Goal: Check status: Check status

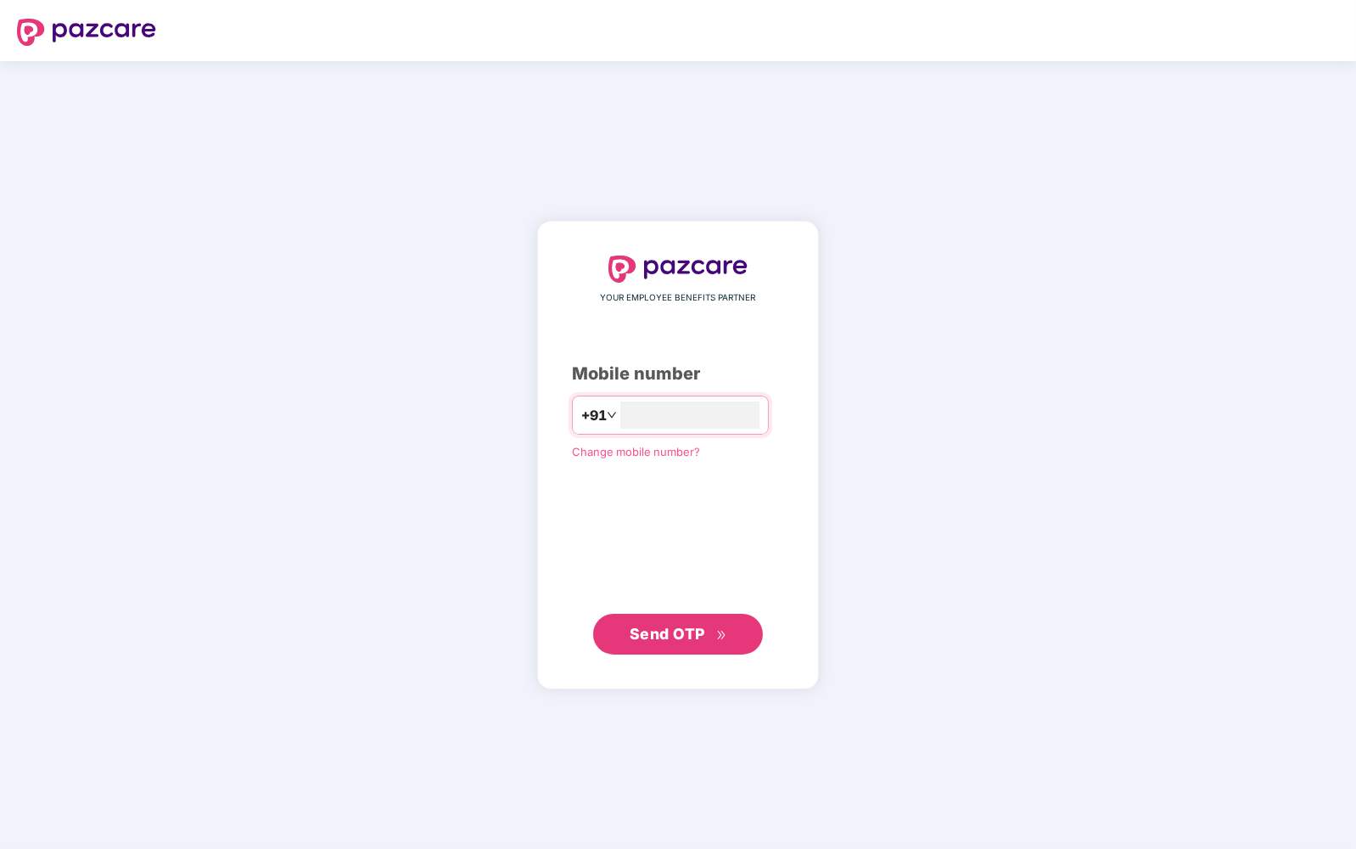
type input "**********"
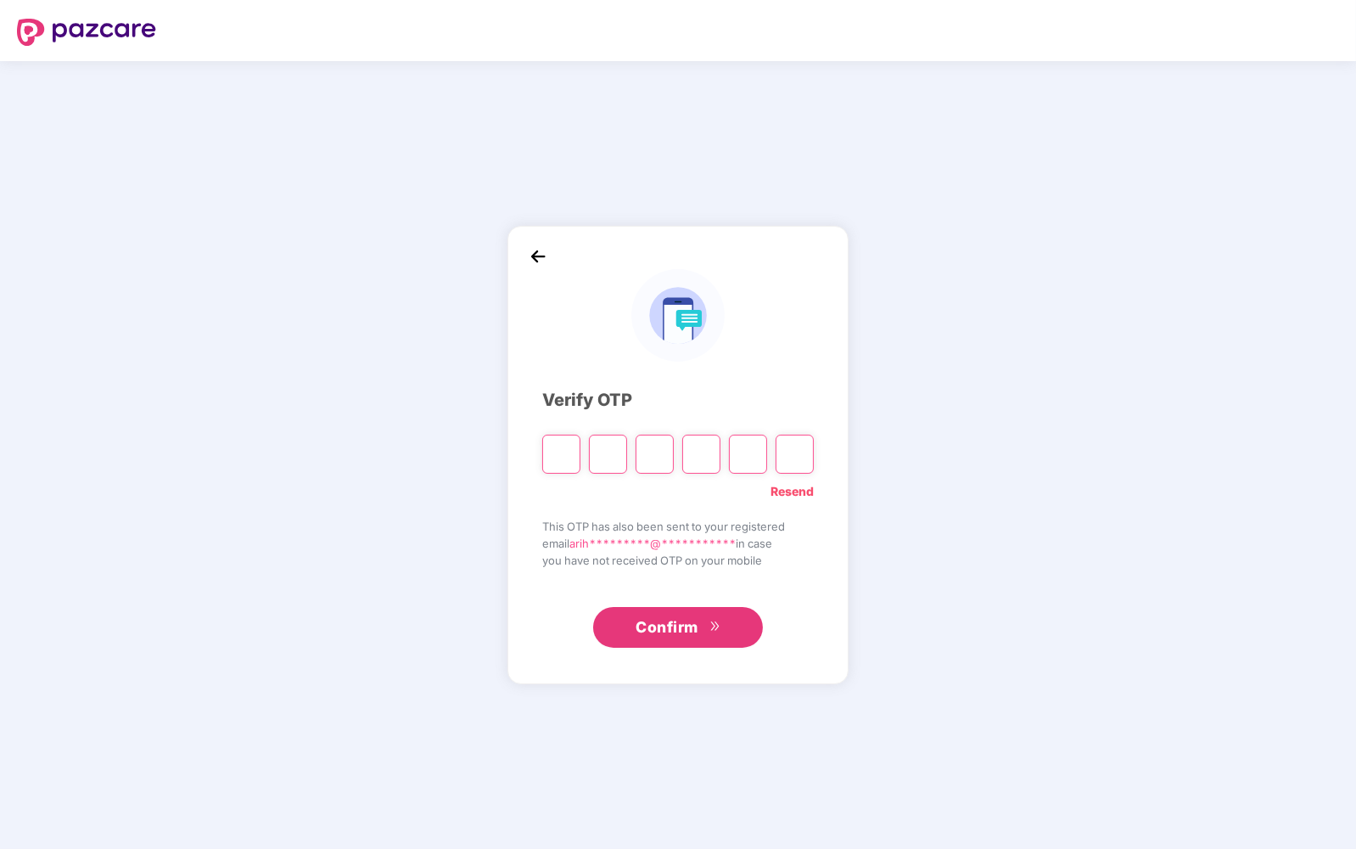
type input "*"
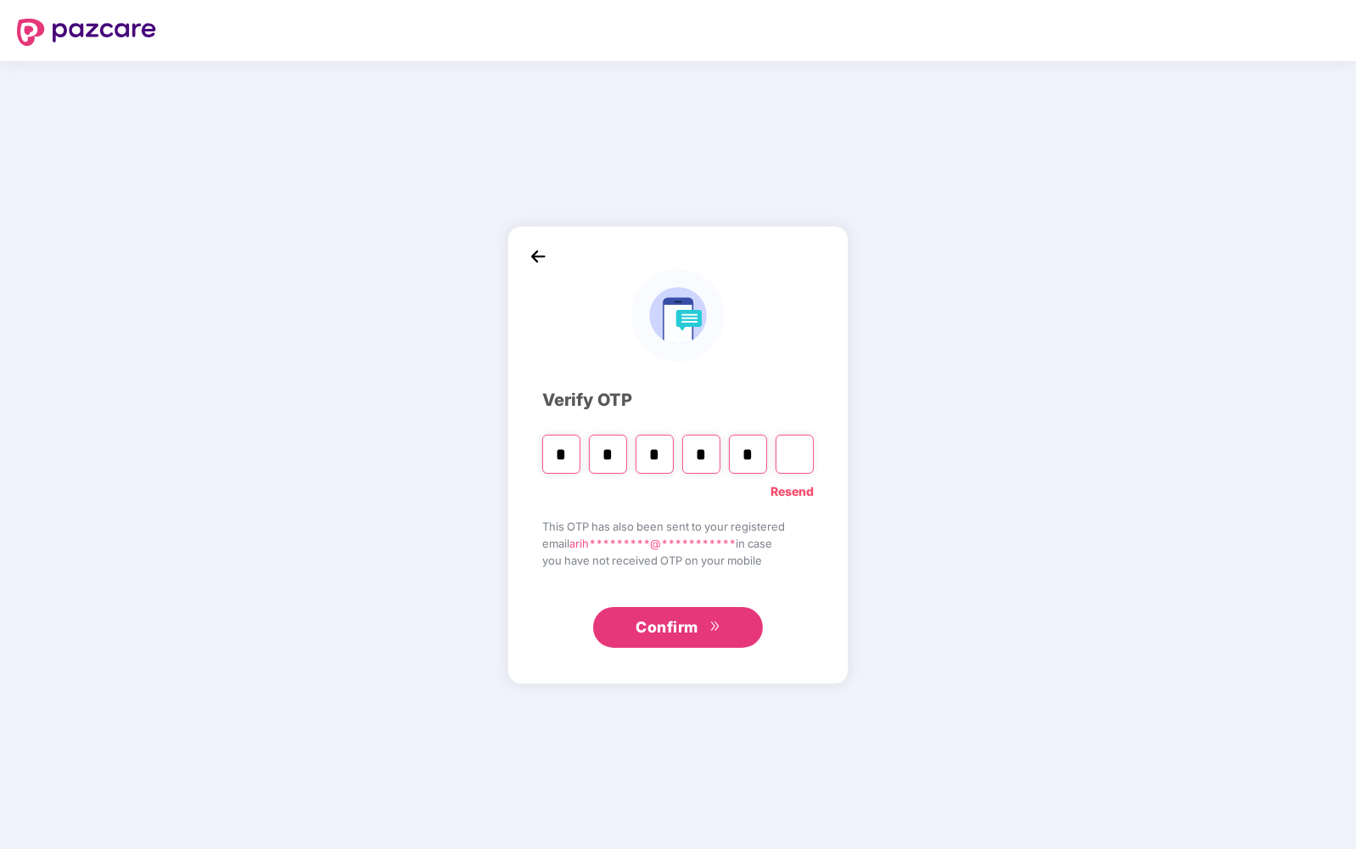
type input "*"
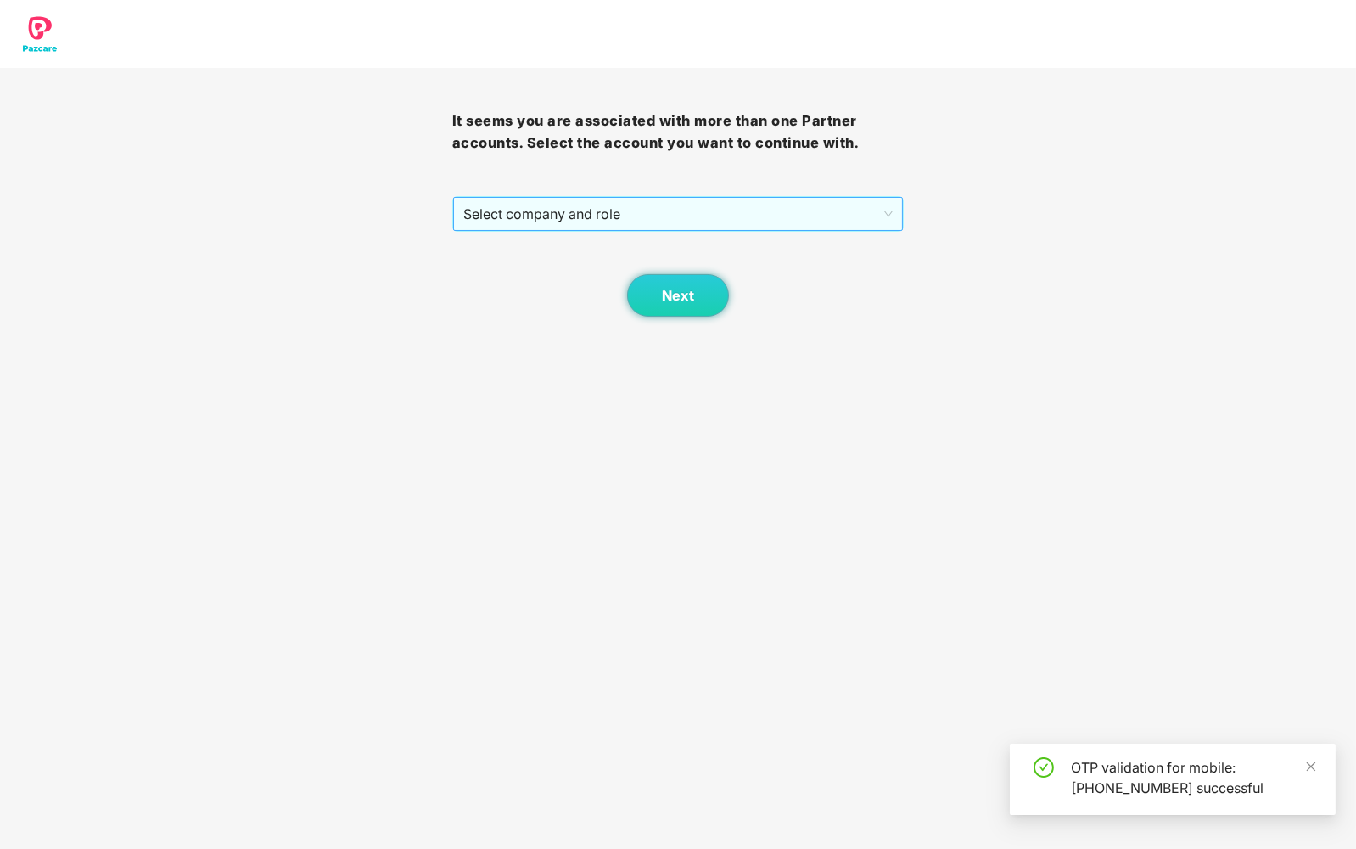
click at [681, 199] on span "Select company and role" at bounding box center [678, 214] width 430 height 32
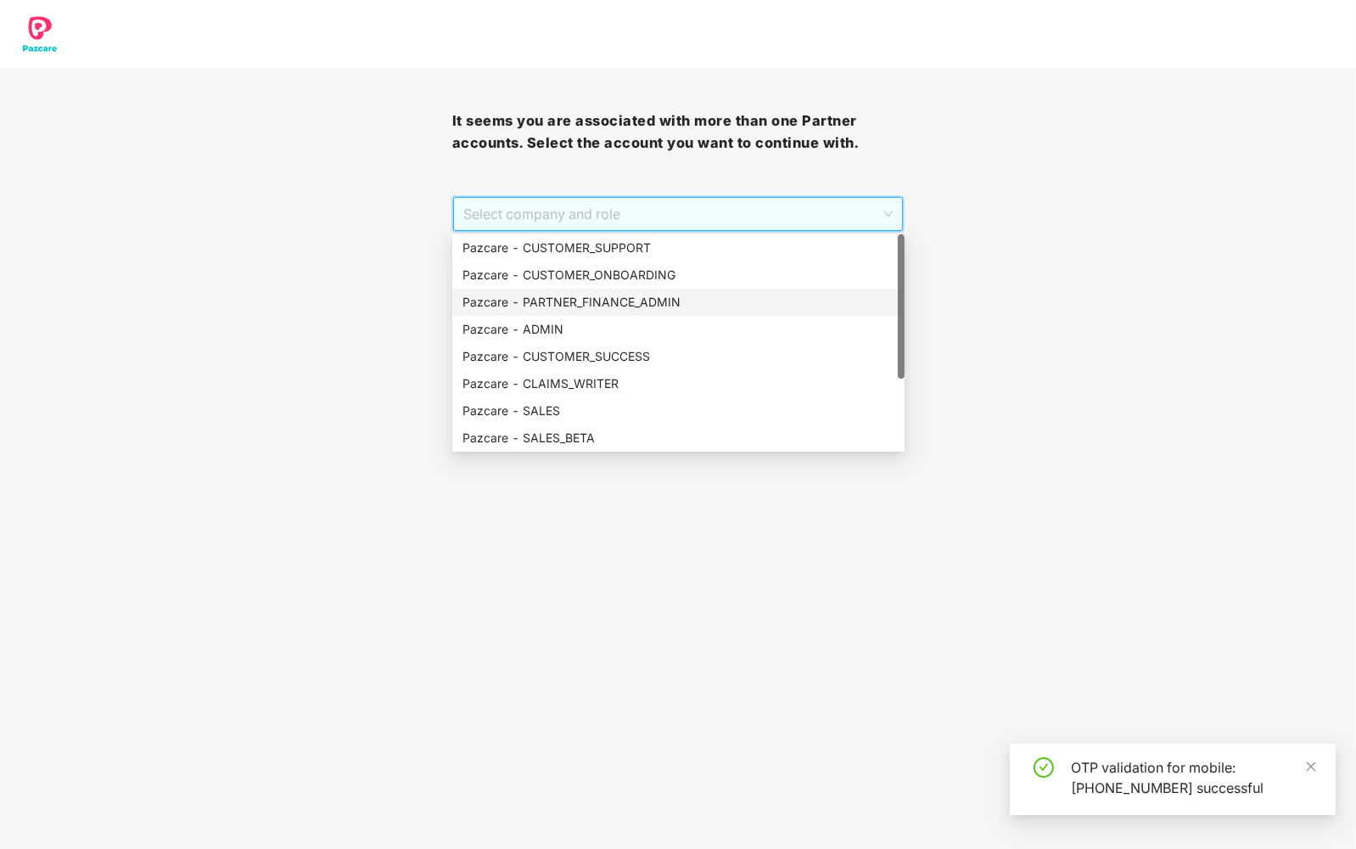
scroll to position [108, 0]
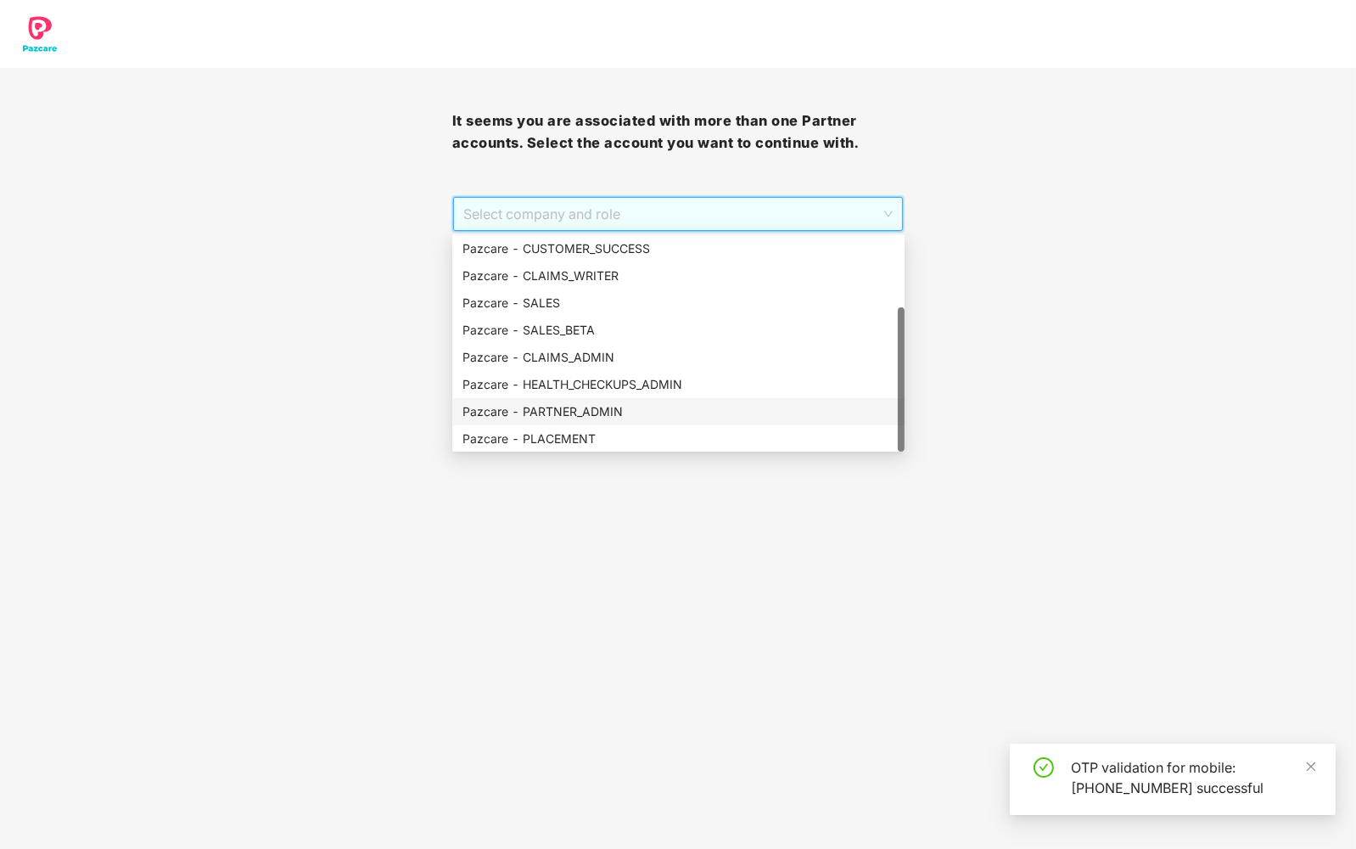
click at [614, 406] on div "Pazcare - PARTNER_ADMIN" at bounding box center [679, 411] width 432 height 19
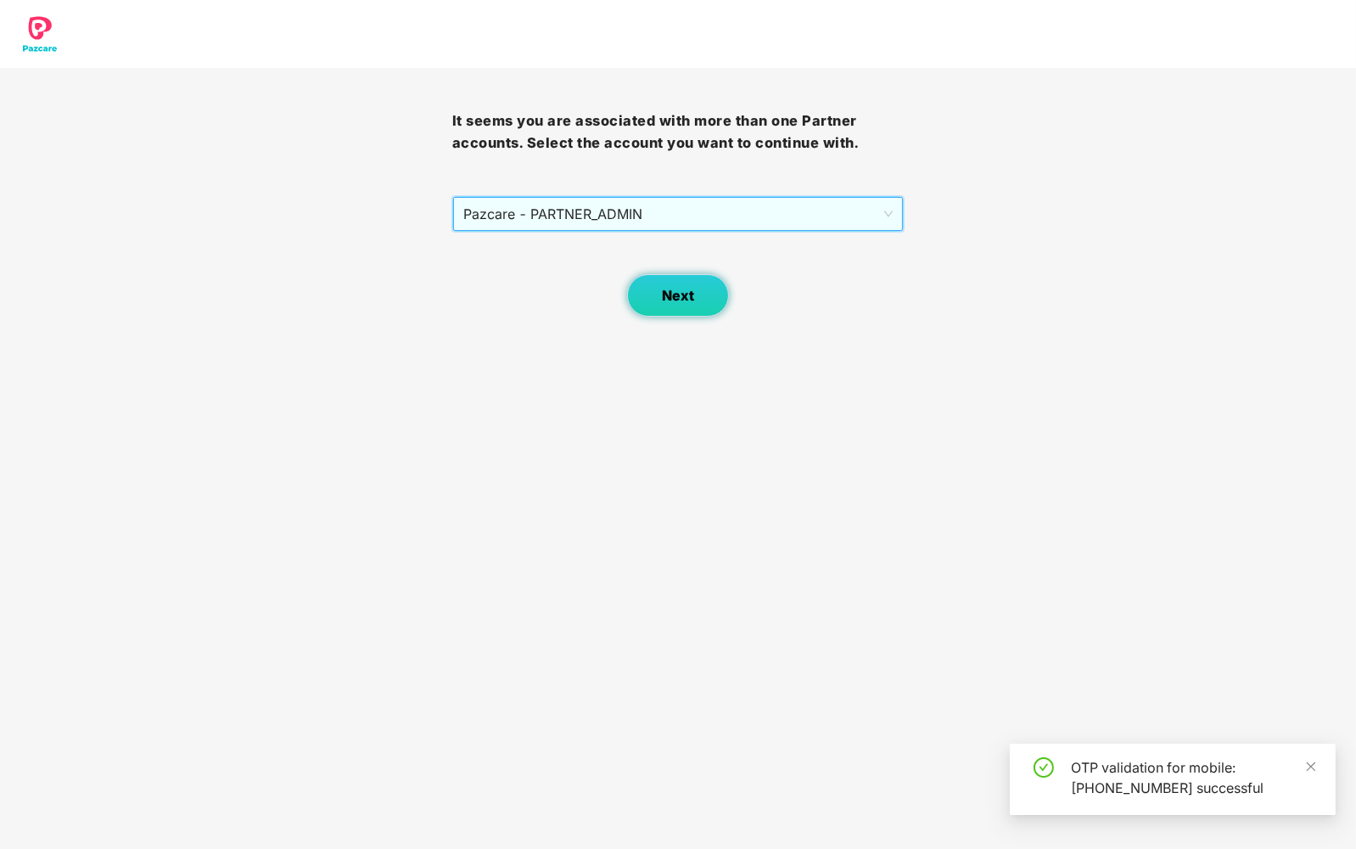
click at [679, 298] on span "Next" at bounding box center [678, 296] width 32 height 16
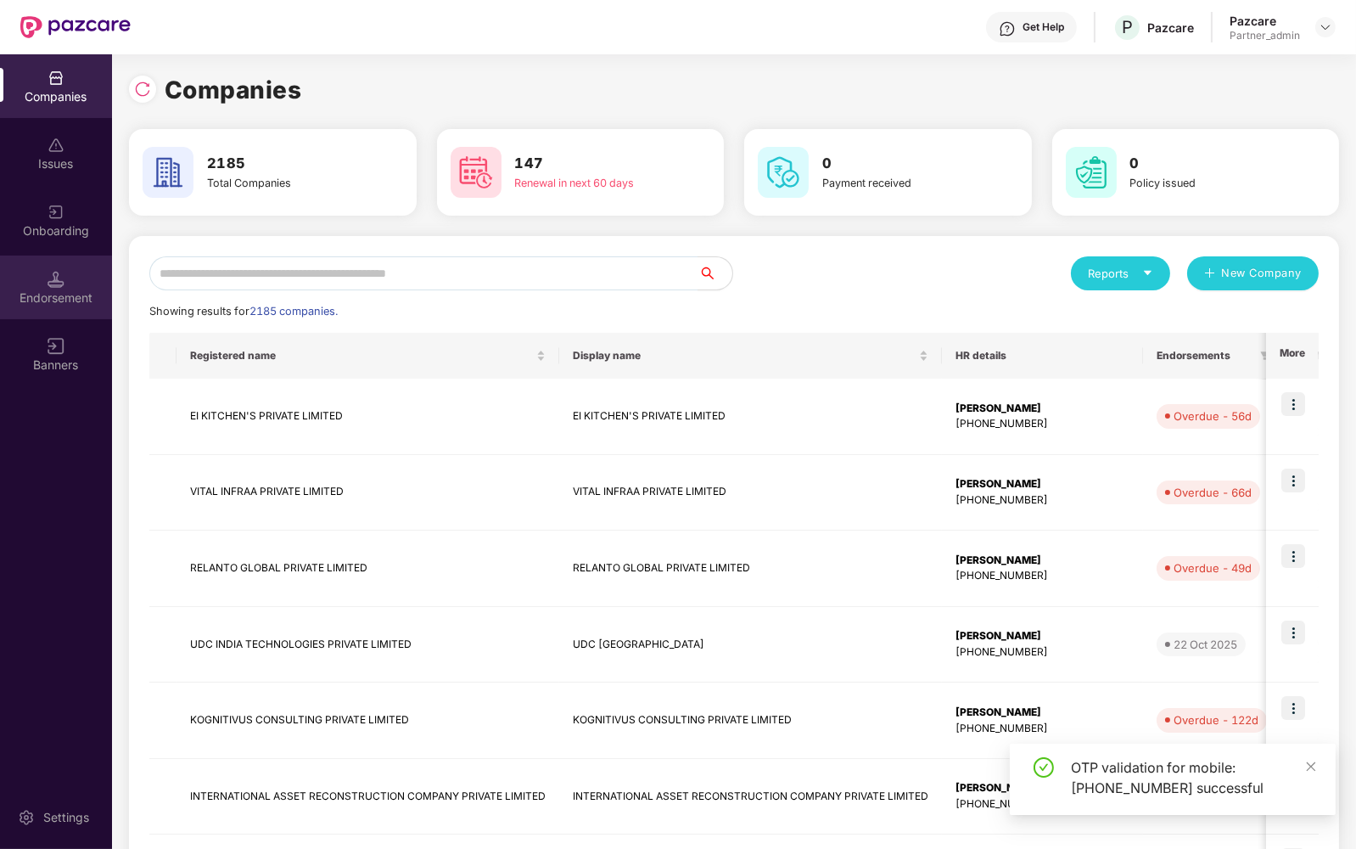
click at [55, 288] on div "Endorsement" at bounding box center [56, 287] width 112 height 64
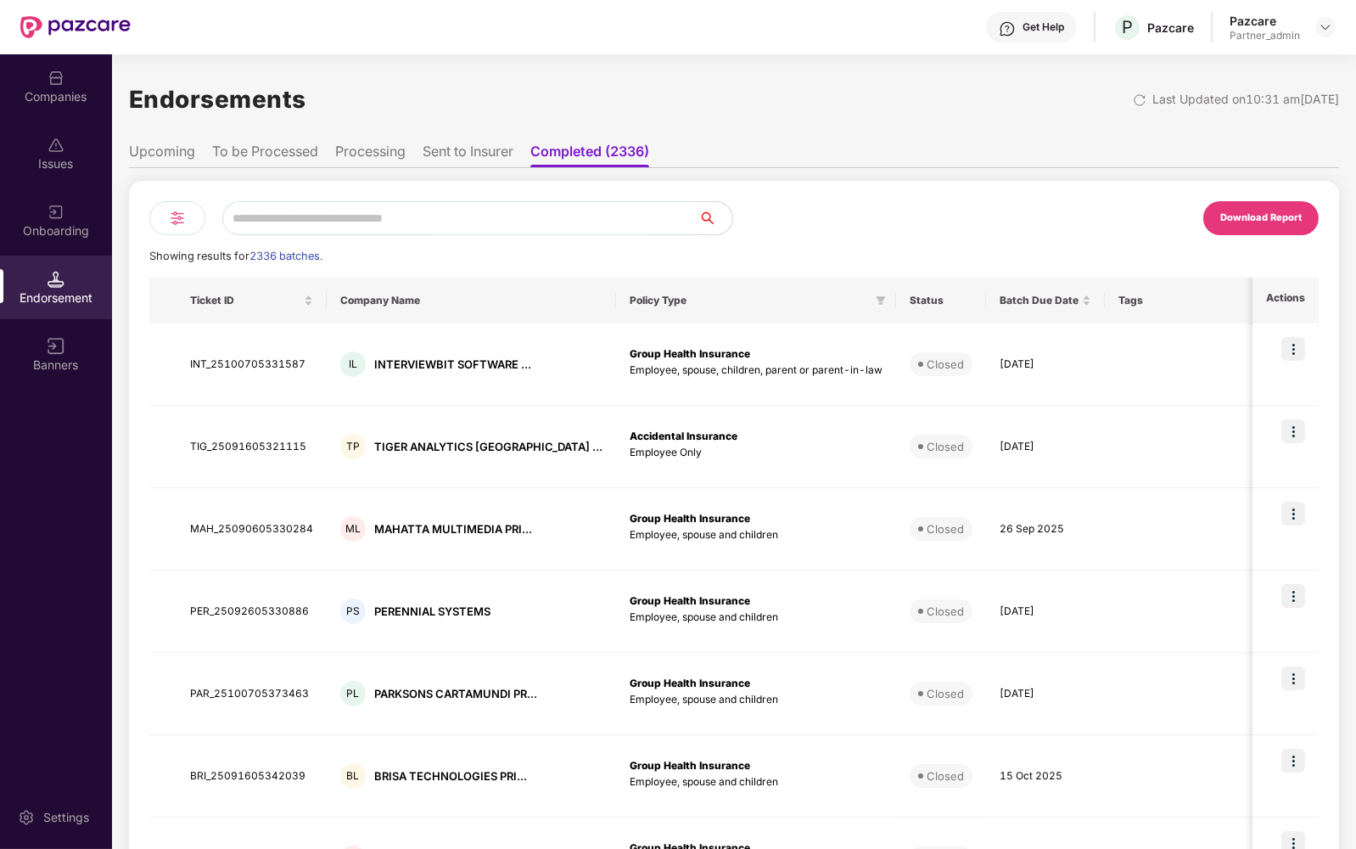
click at [286, 149] on li "To be Processed" at bounding box center [265, 155] width 106 height 25
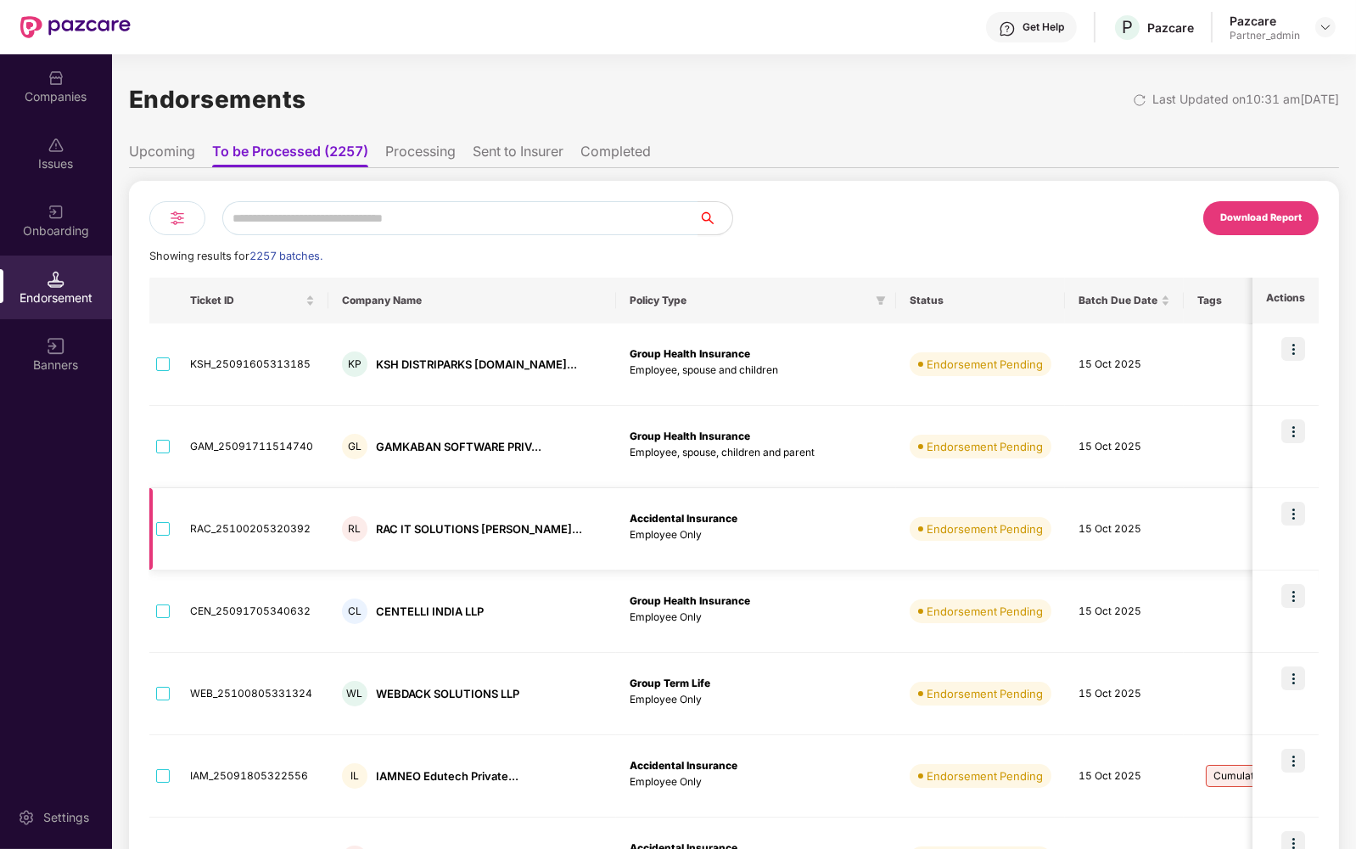
scroll to position [376, 0]
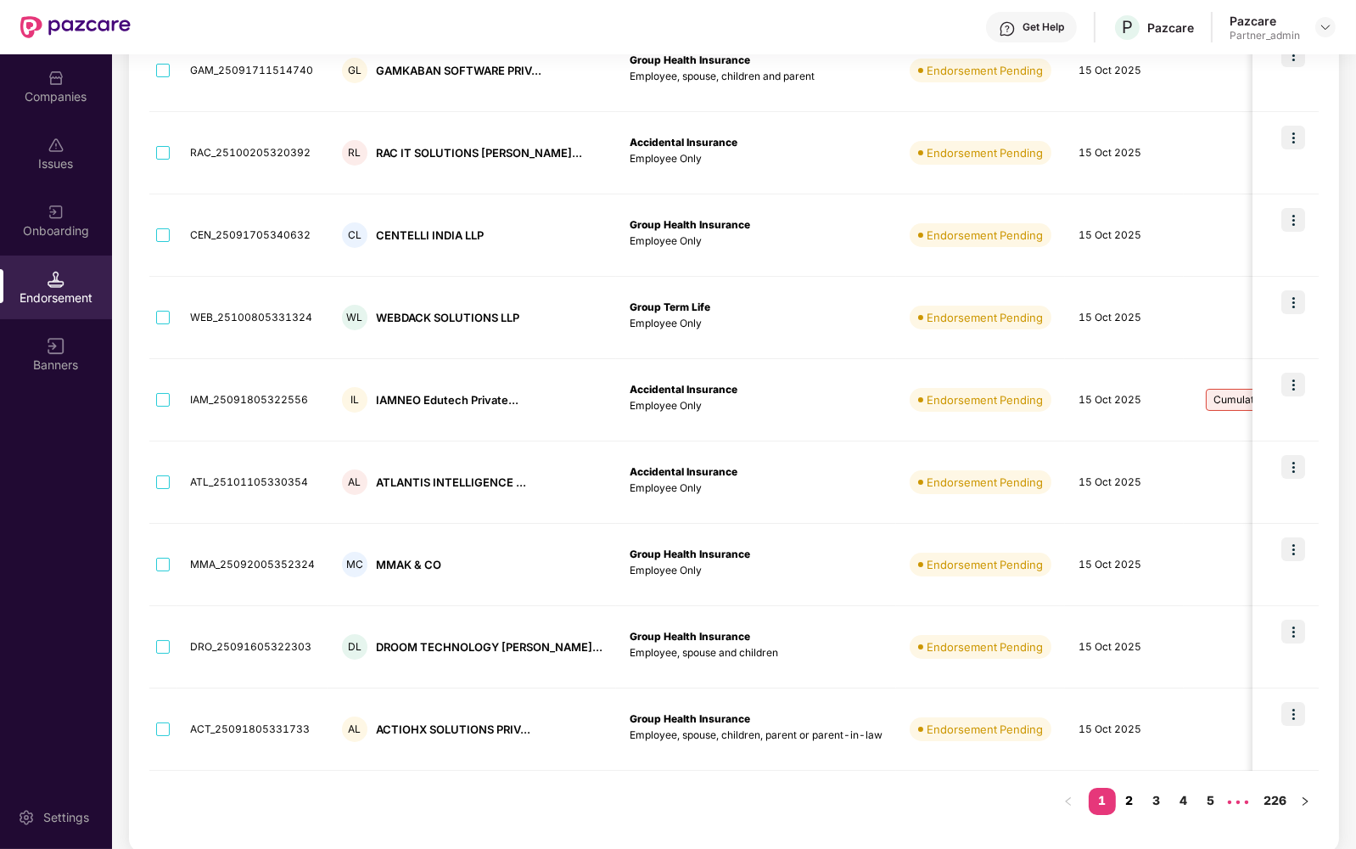
click at [1127, 791] on link "2" at bounding box center [1129, 800] width 27 height 25
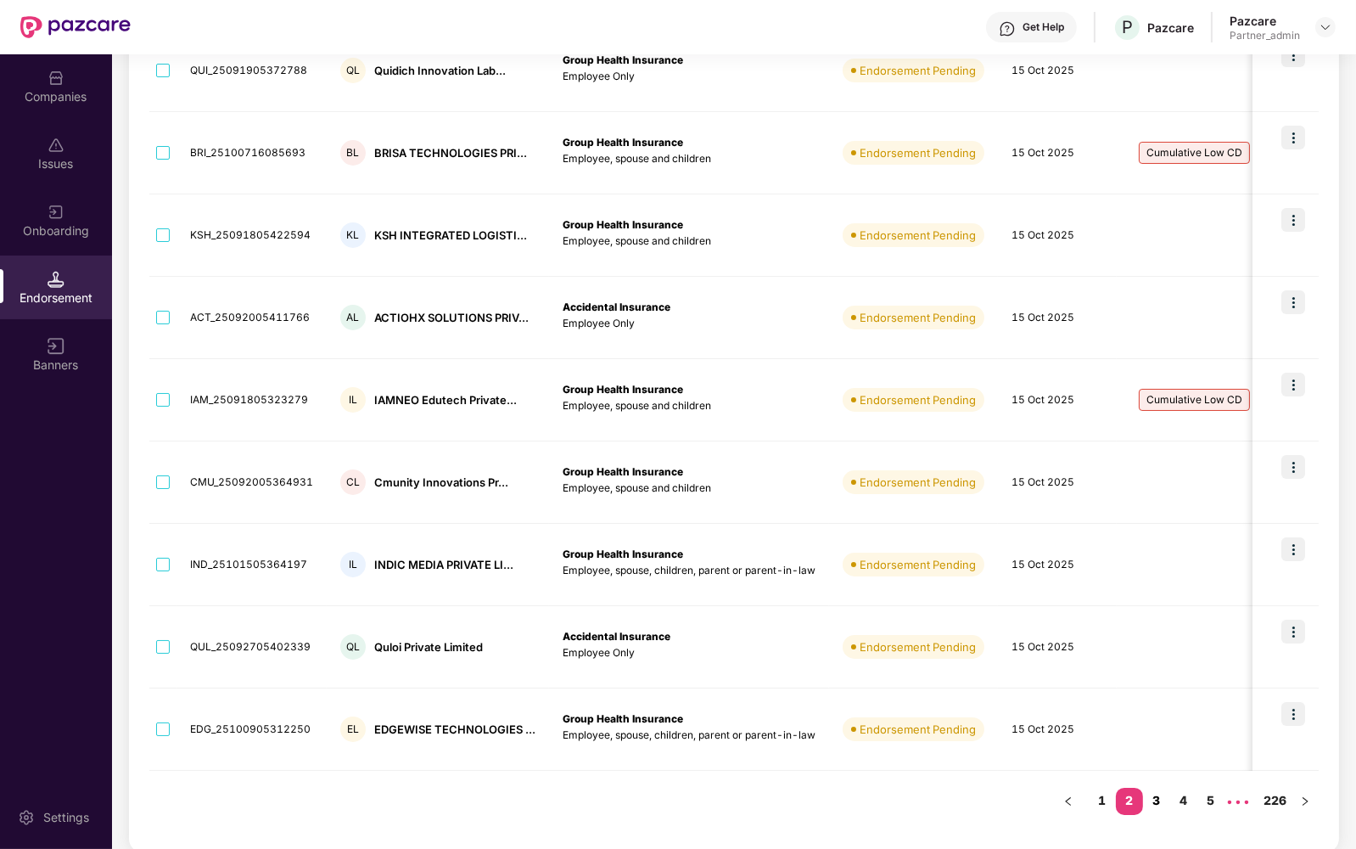
click at [1160, 800] on link "3" at bounding box center [1156, 800] width 27 height 25
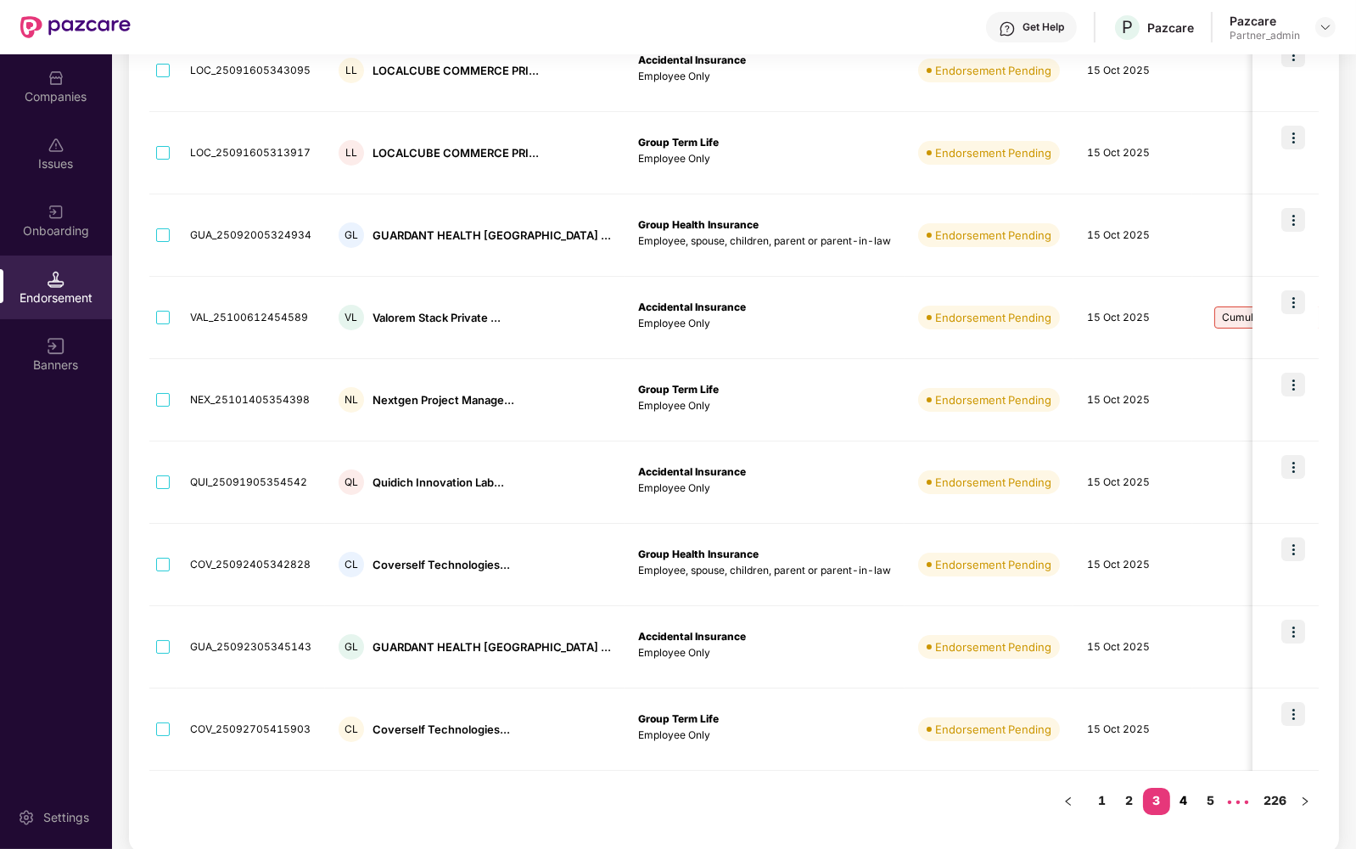
click at [1182, 792] on link "4" at bounding box center [1183, 800] width 27 height 25
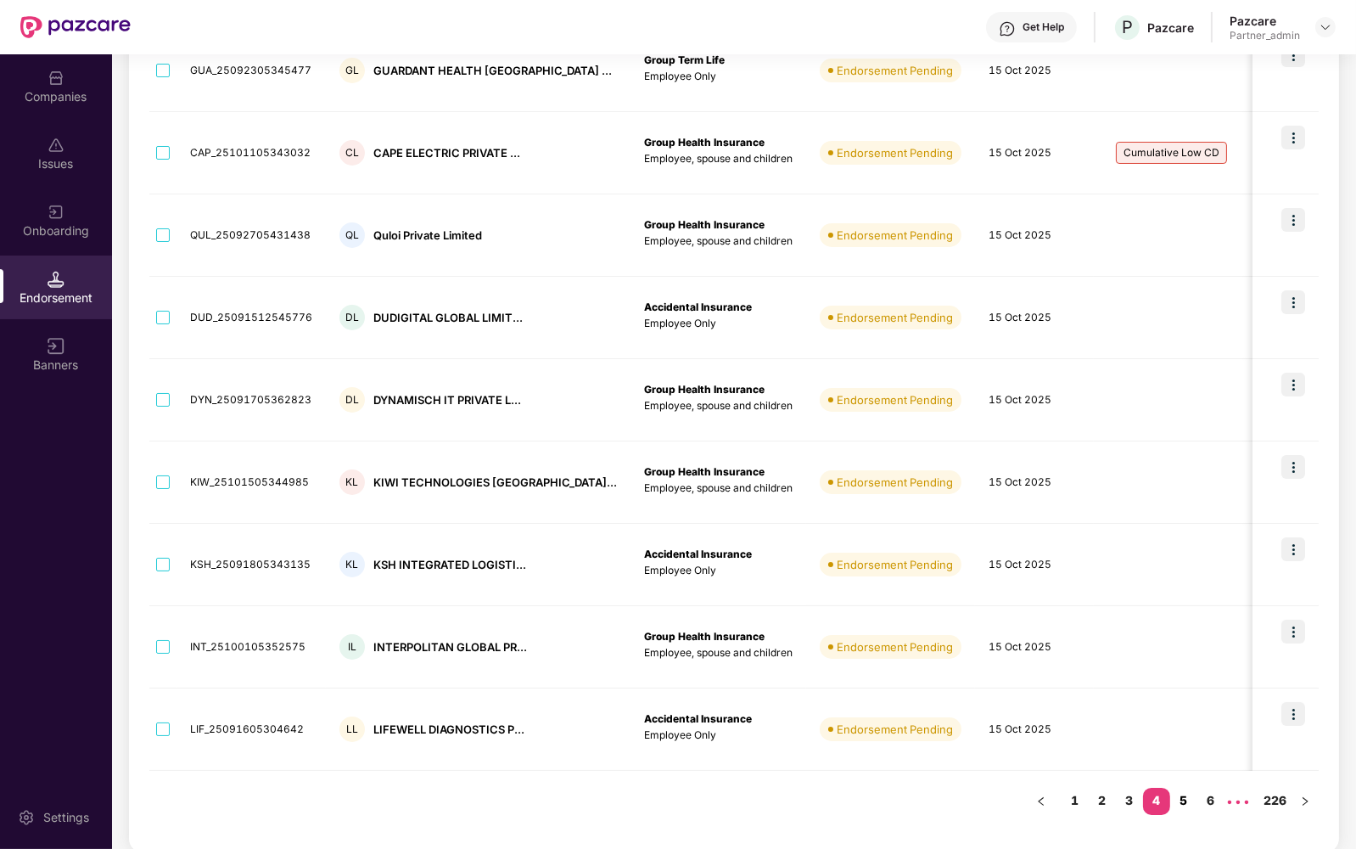
click at [1188, 794] on link "5" at bounding box center [1183, 800] width 27 height 25
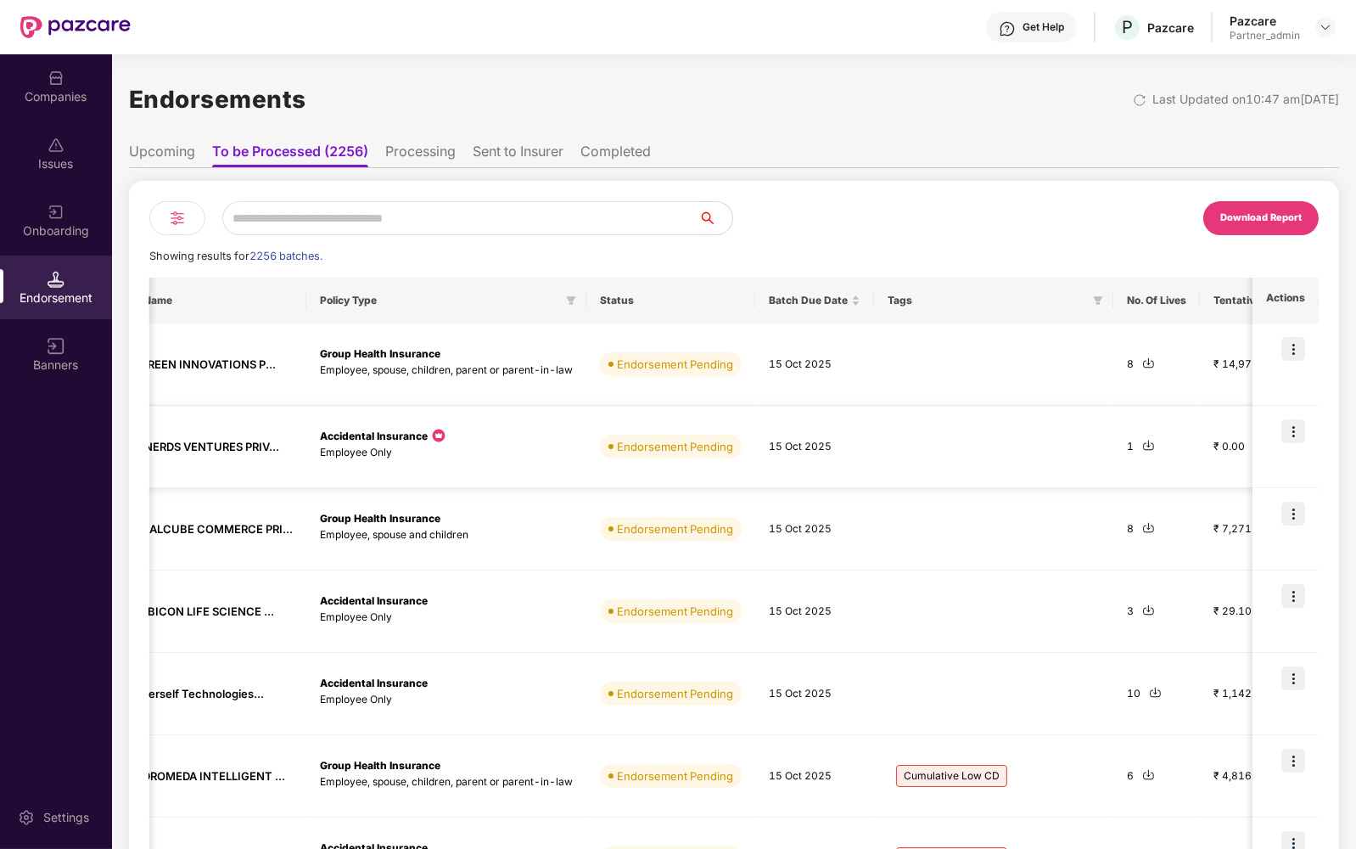
scroll to position [0, 0]
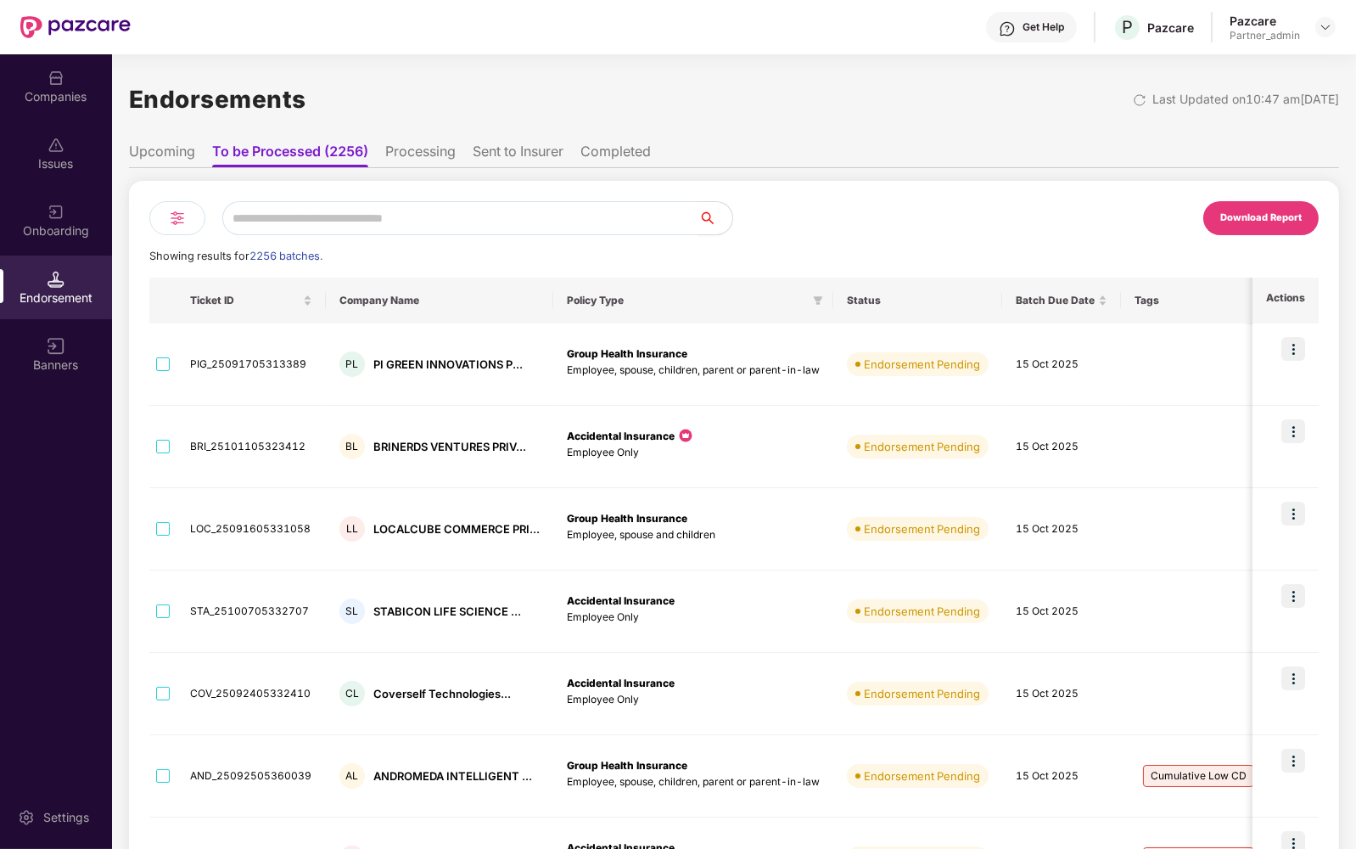
click at [76, 249] on div "Onboarding" at bounding box center [56, 220] width 112 height 64
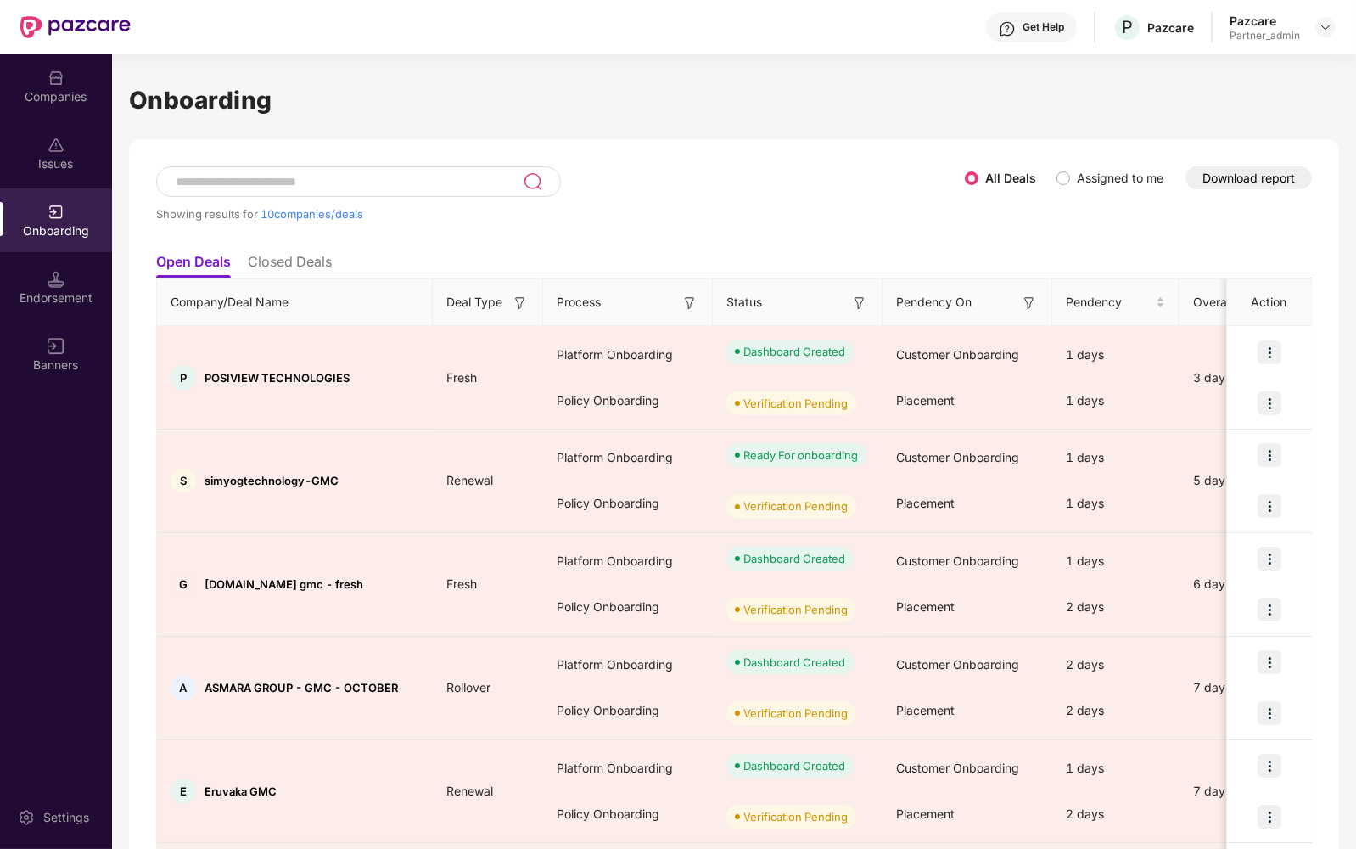
click at [1228, 180] on button "Download report" at bounding box center [1249, 177] width 126 height 23
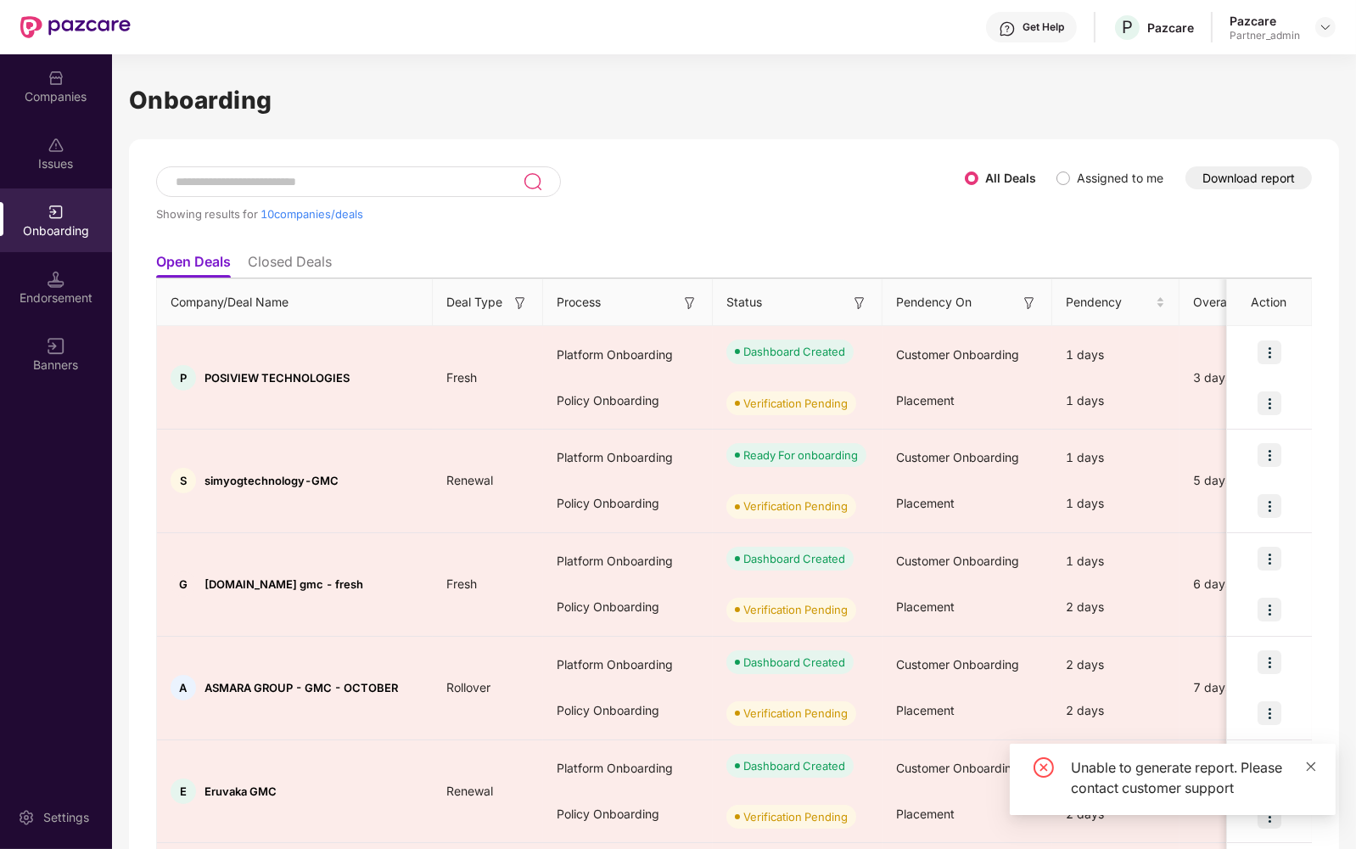
click at [1312, 766] on icon "close" at bounding box center [1311, 766] width 12 height 12
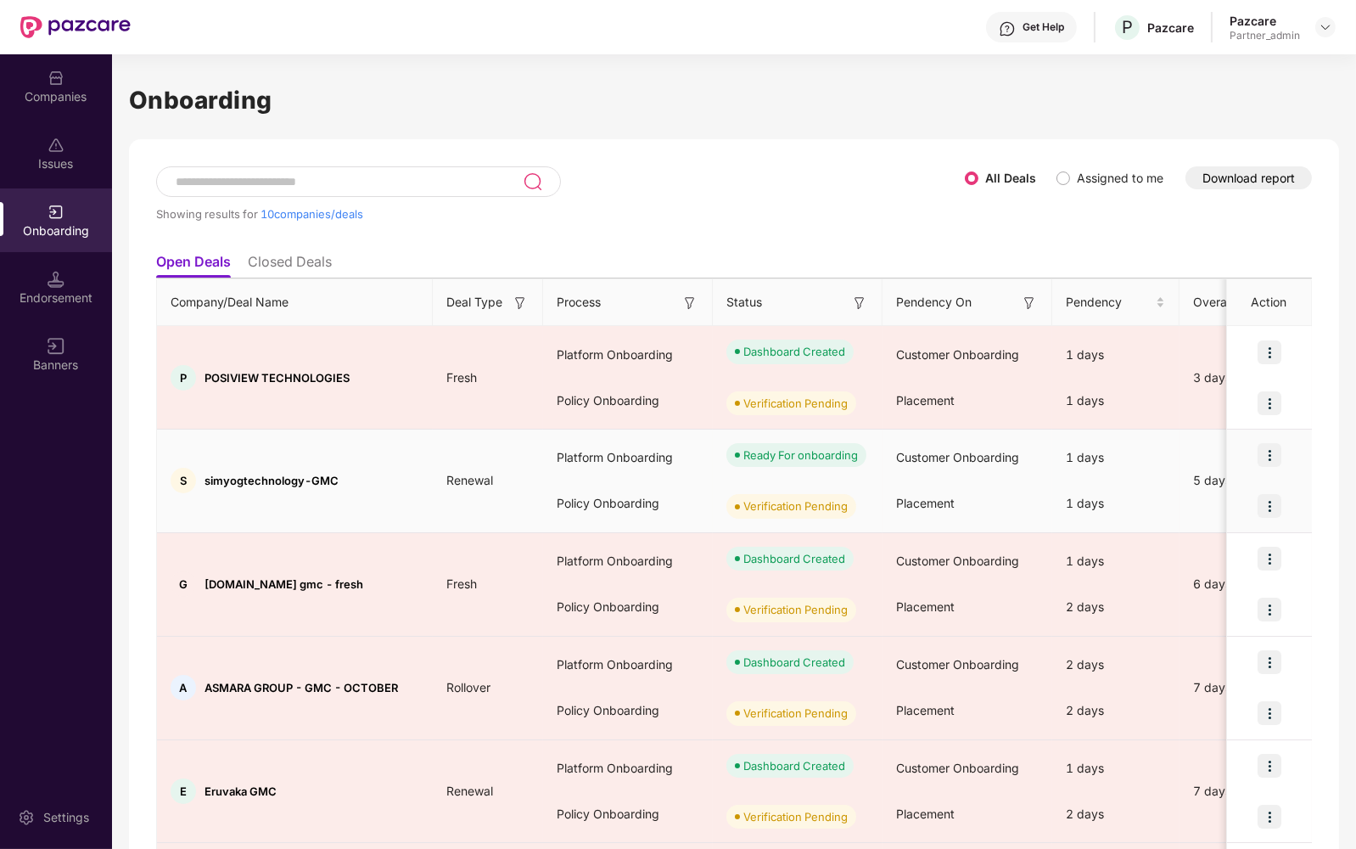
scroll to position [569, 0]
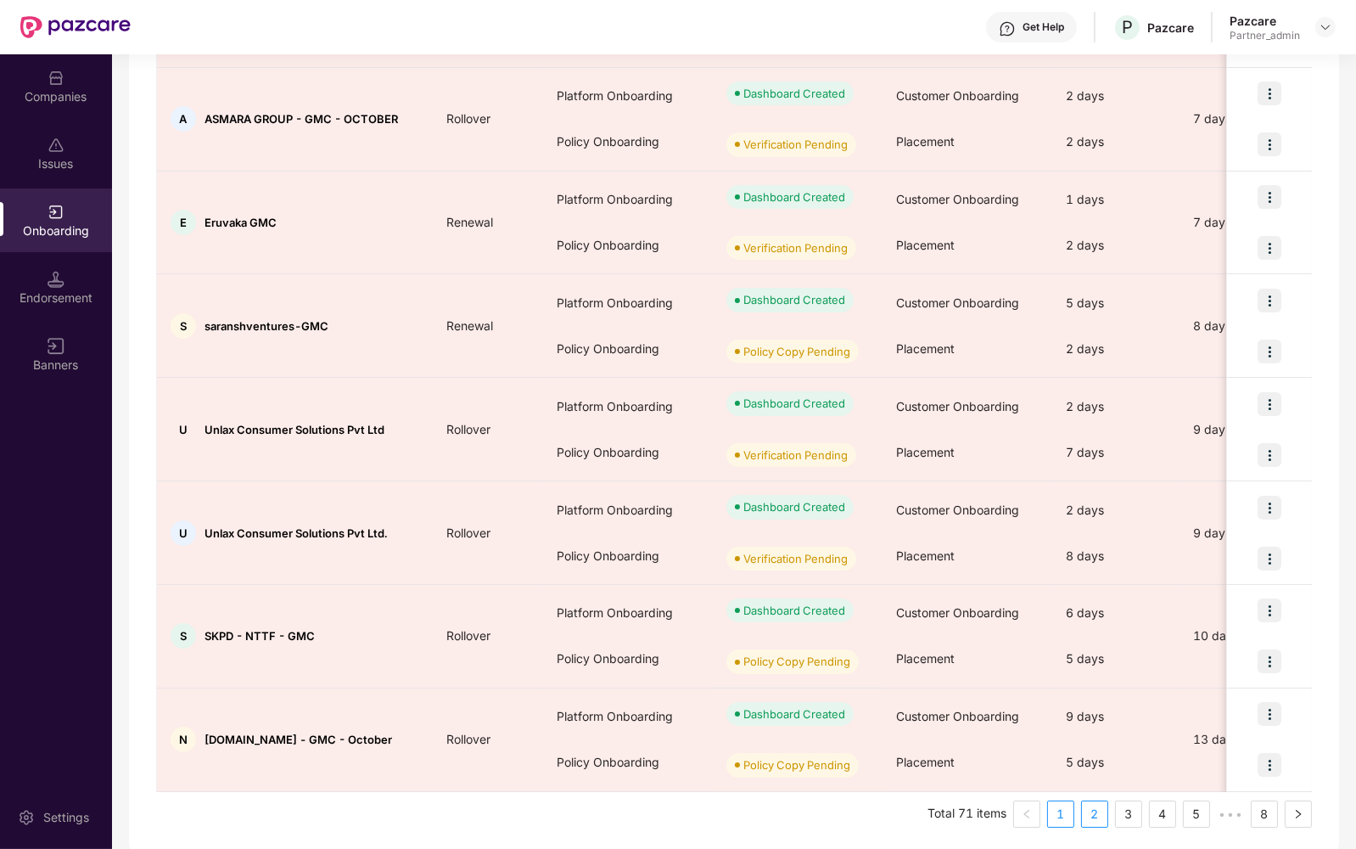
click at [1103, 803] on link "2" at bounding box center [1094, 813] width 25 height 25
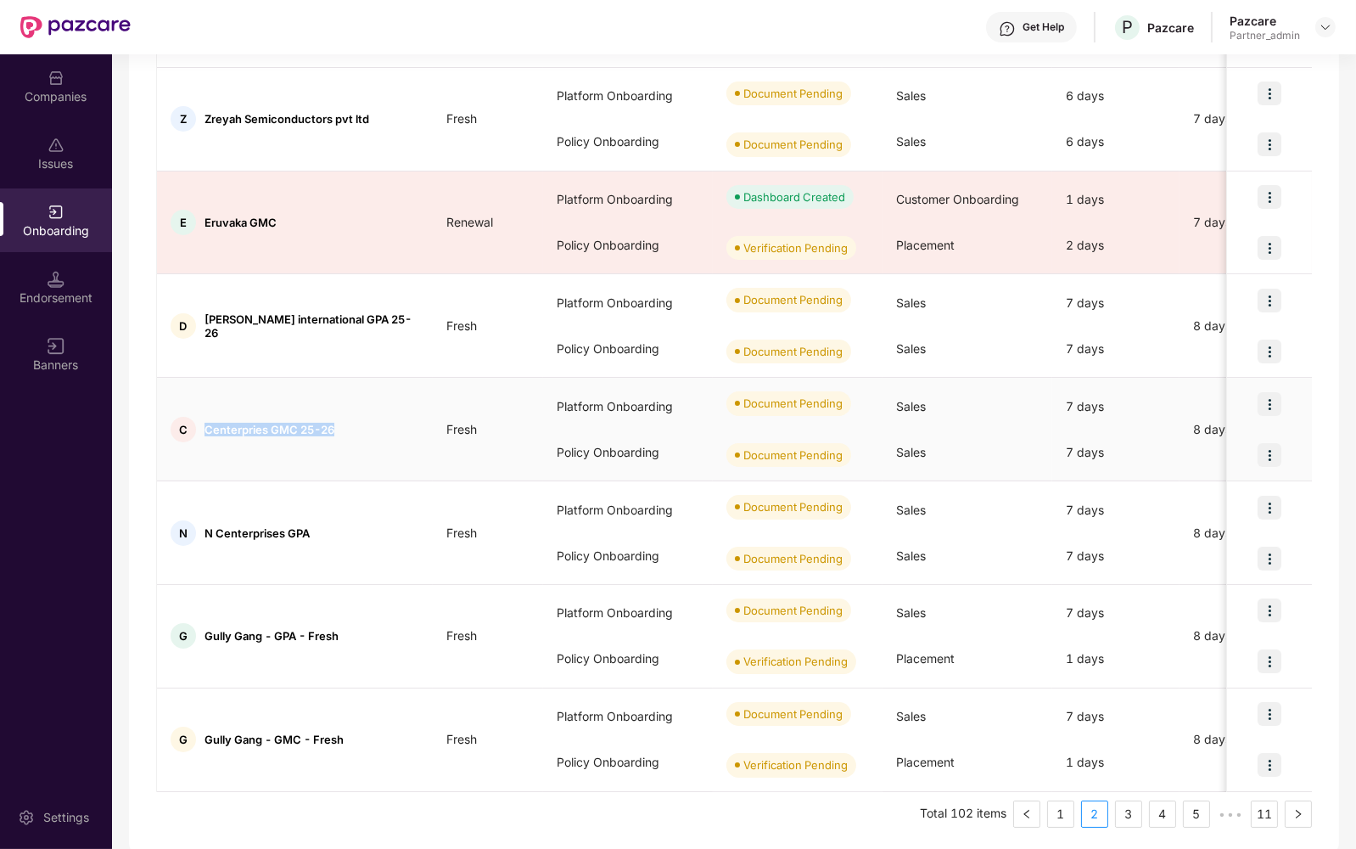
drag, startPoint x: 203, startPoint y: 427, endPoint x: 334, endPoint y: 427, distance: 131.5
click at [334, 427] on div "C Centerpries GMC 25-26" at bounding box center [295, 429] width 276 height 25
drag, startPoint x: 723, startPoint y: 398, endPoint x: 851, endPoint y: 398, distance: 128.2
click at [851, 398] on div "Document Pending" at bounding box center [798, 403] width 170 height 51
drag, startPoint x: 730, startPoint y: 455, endPoint x: 865, endPoint y: 450, distance: 135.0
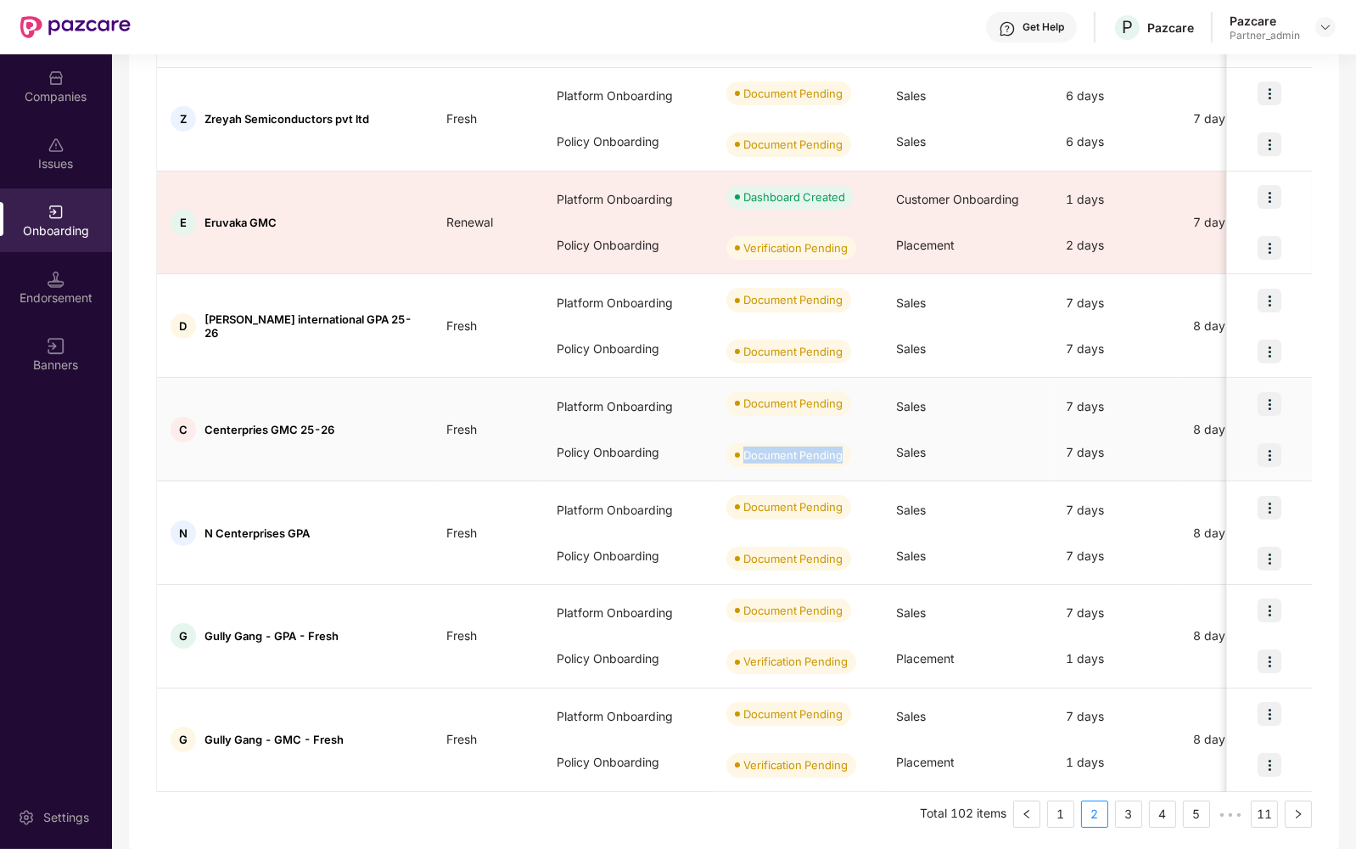
click at [865, 450] on div "Document Pending" at bounding box center [798, 454] width 170 height 51
click at [852, 402] on div "Document Pending" at bounding box center [798, 403] width 170 height 51
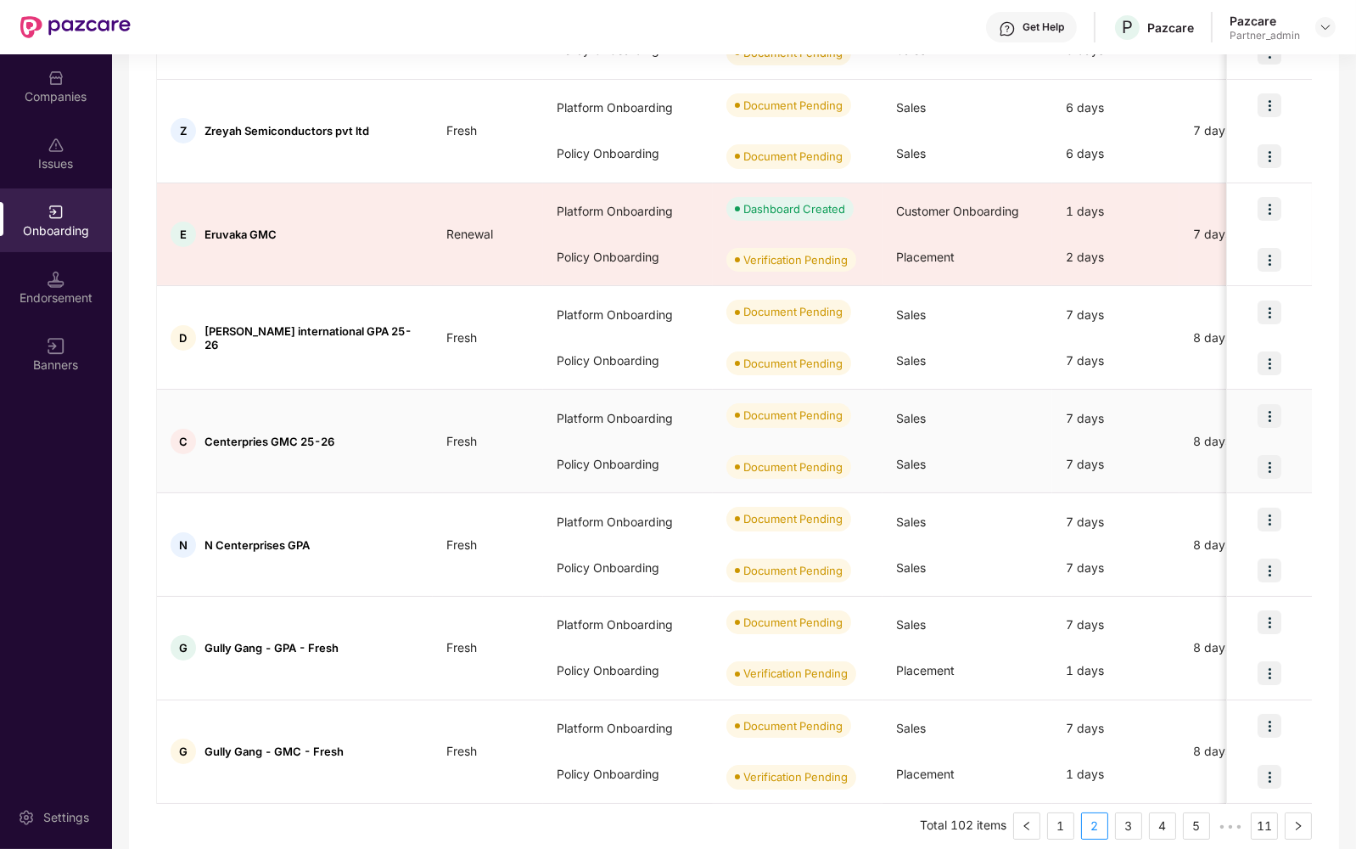
scroll to position [548, 0]
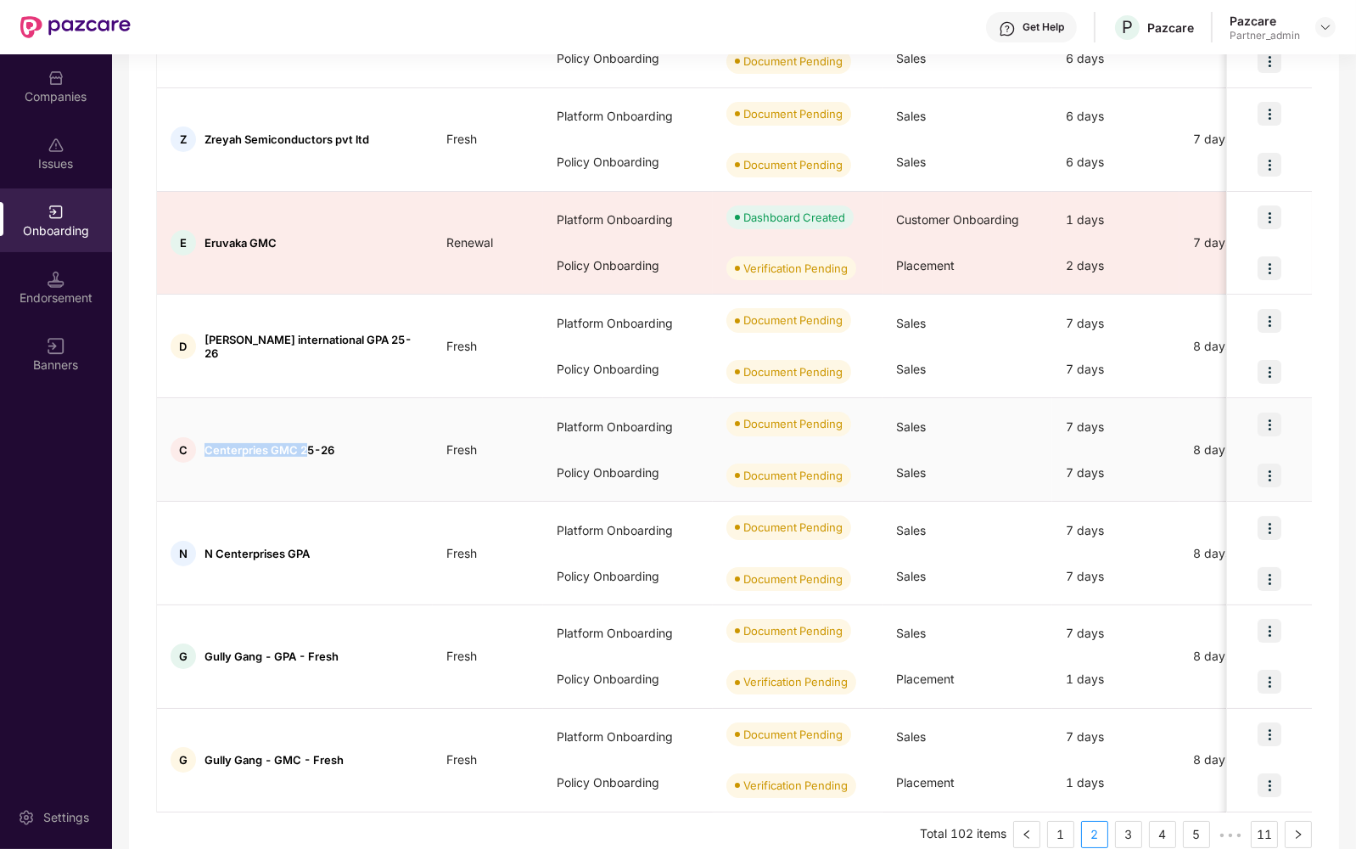
drag, startPoint x: 205, startPoint y: 446, endPoint x: 308, endPoint y: 449, distance: 103.6
click at [308, 449] on span "Centerpries GMC 25-26" at bounding box center [270, 450] width 130 height 14
drag, startPoint x: 555, startPoint y: 419, endPoint x: 673, endPoint y: 418, distance: 118.0
click at [673, 418] on div "Platform Onboarding" at bounding box center [628, 427] width 170 height 46
drag, startPoint x: 553, startPoint y: 470, endPoint x: 639, endPoint y: 485, distance: 86.9
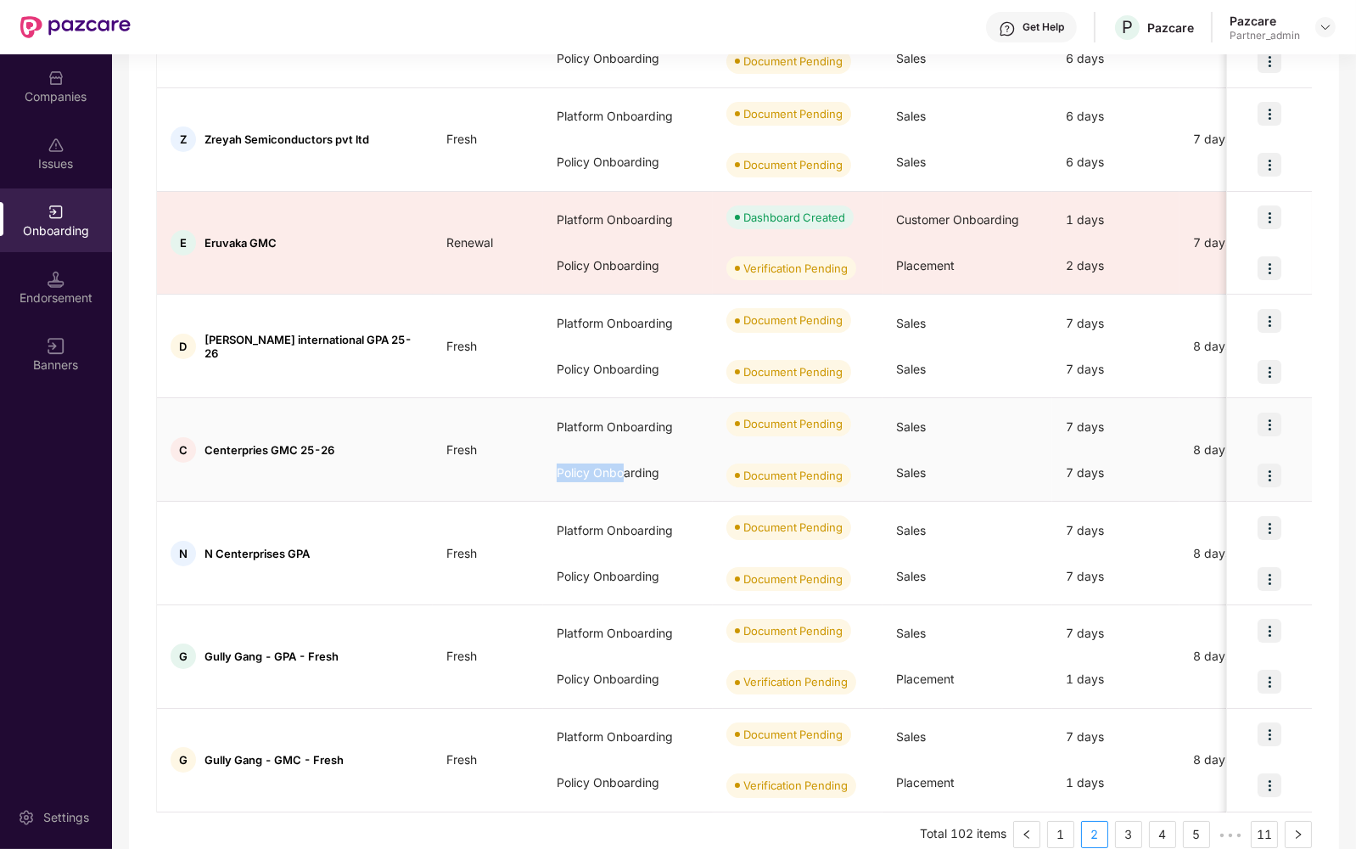
click at [632, 475] on div "Policy Onboarding" at bounding box center [628, 473] width 170 height 46
drag, startPoint x: 740, startPoint y: 419, endPoint x: 845, endPoint y: 412, distance: 105.5
click at [846, 412] on span "Document Pending" at bounding box center [788, 424] width 125 height 24
